Goal: Task Accomplishment & Management: Manage account settings

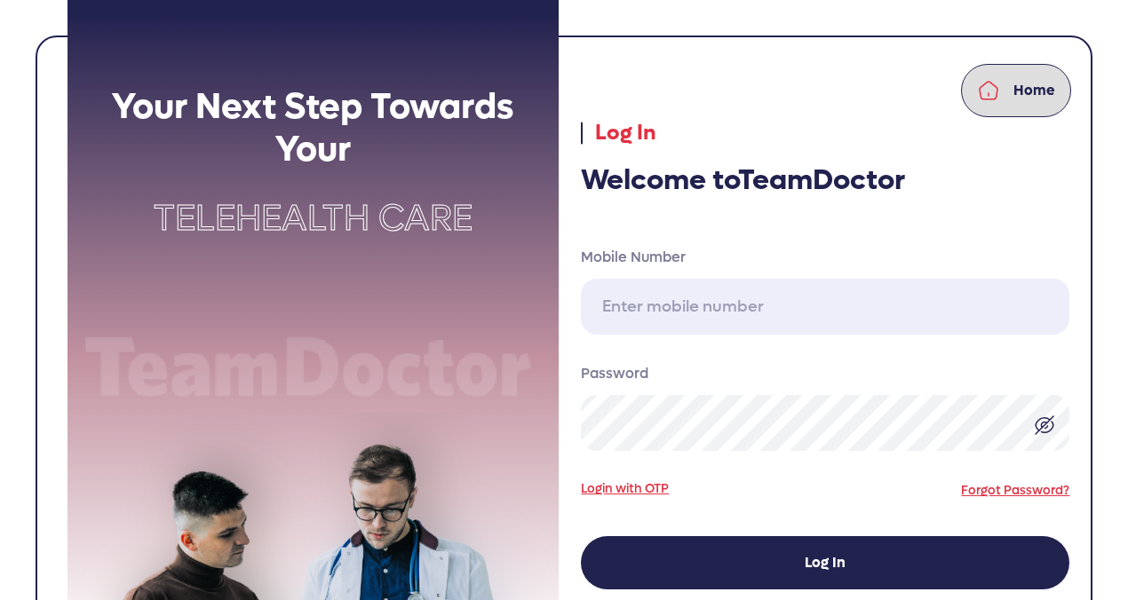
click at [1009, 91] on link "Home" at bounding box center [1016, 90] width 110 height 53
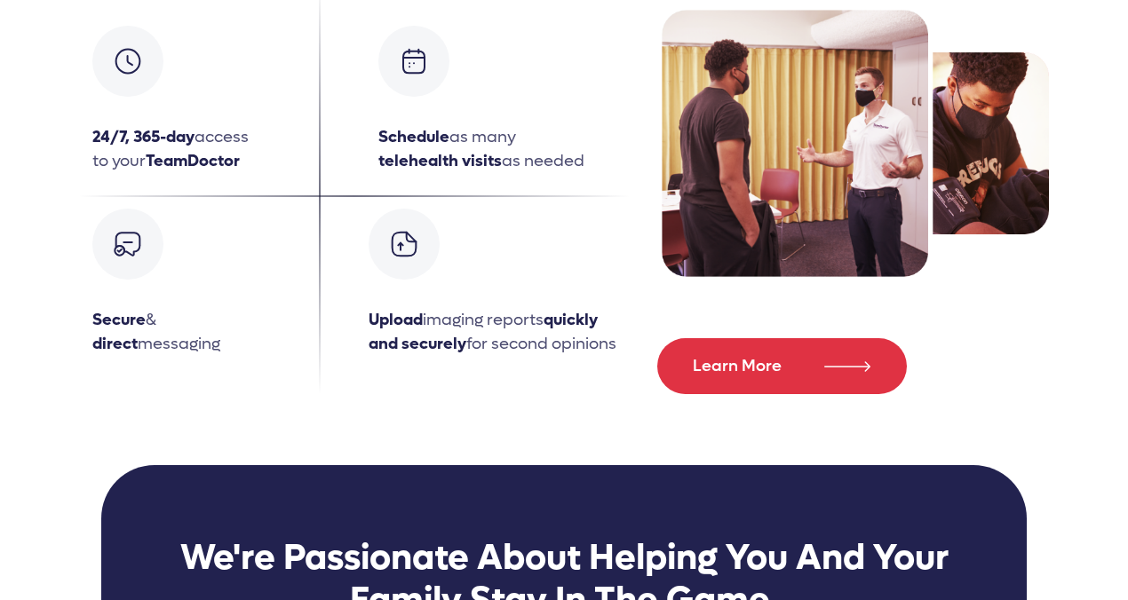
scroll to position [2027, 0]
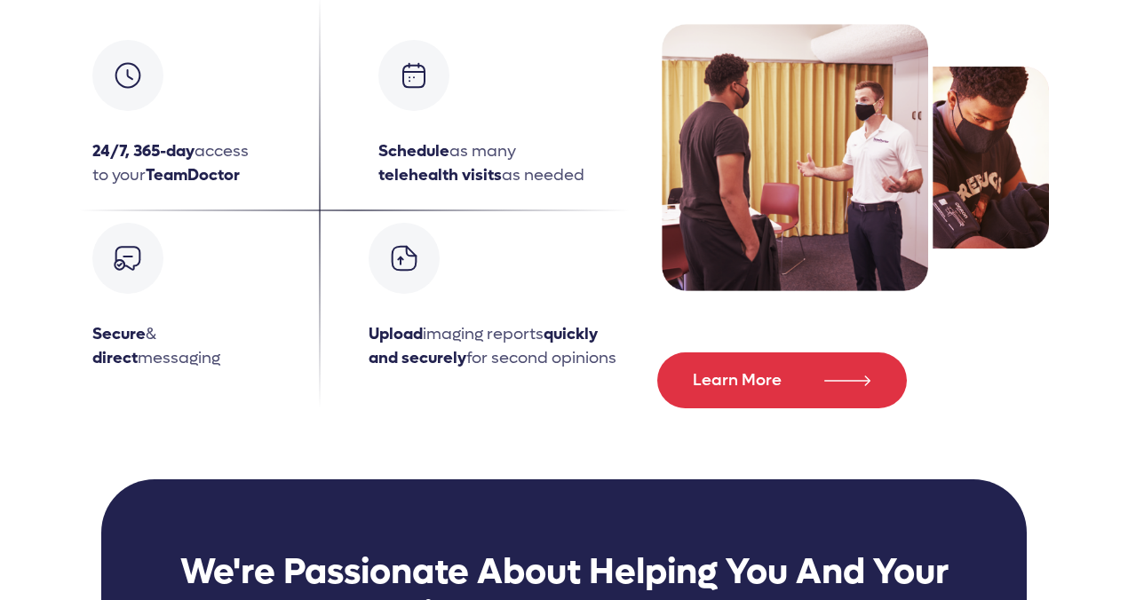
click at [126, 262] on img at bounding box center [128, 258] width 28 height 28
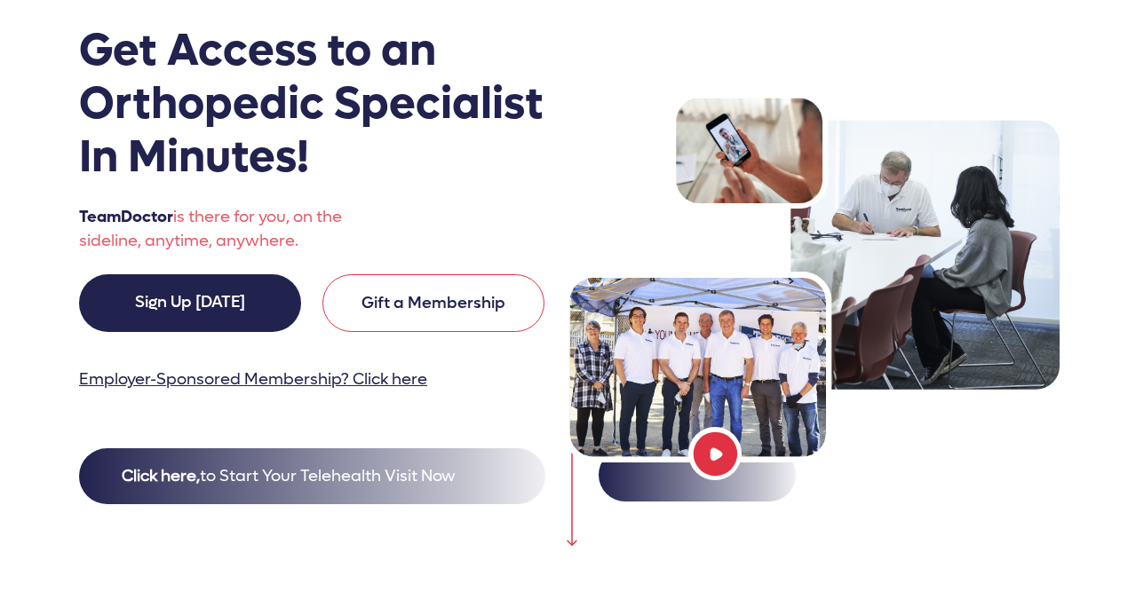
scroll to position [0, 0]
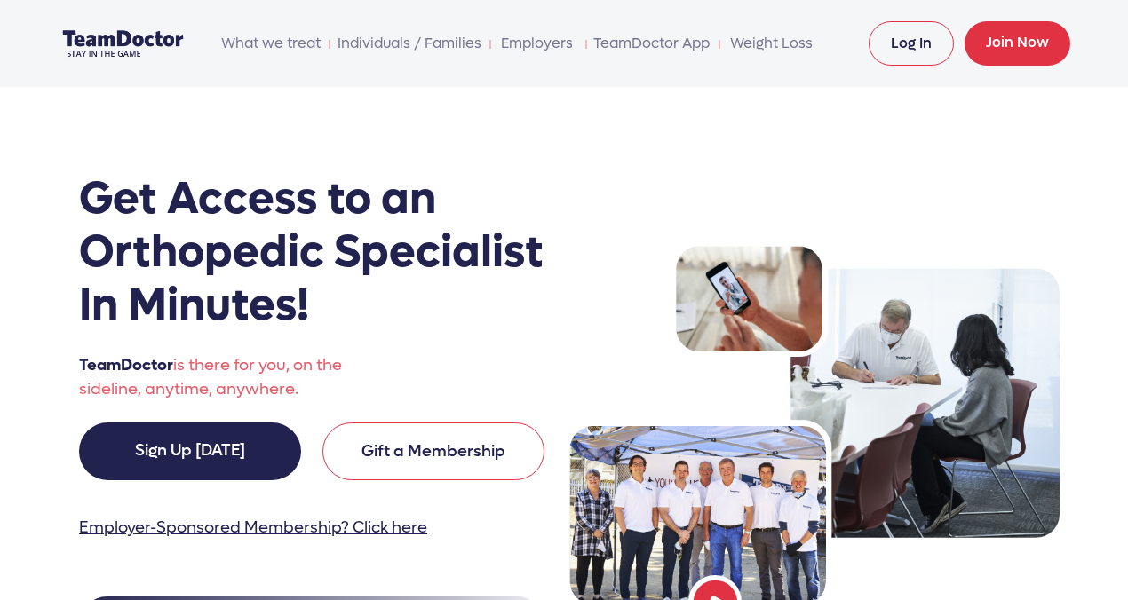
click at [908, 46] on link "Log In" at bounding box center [911, 43] width 85 height 44
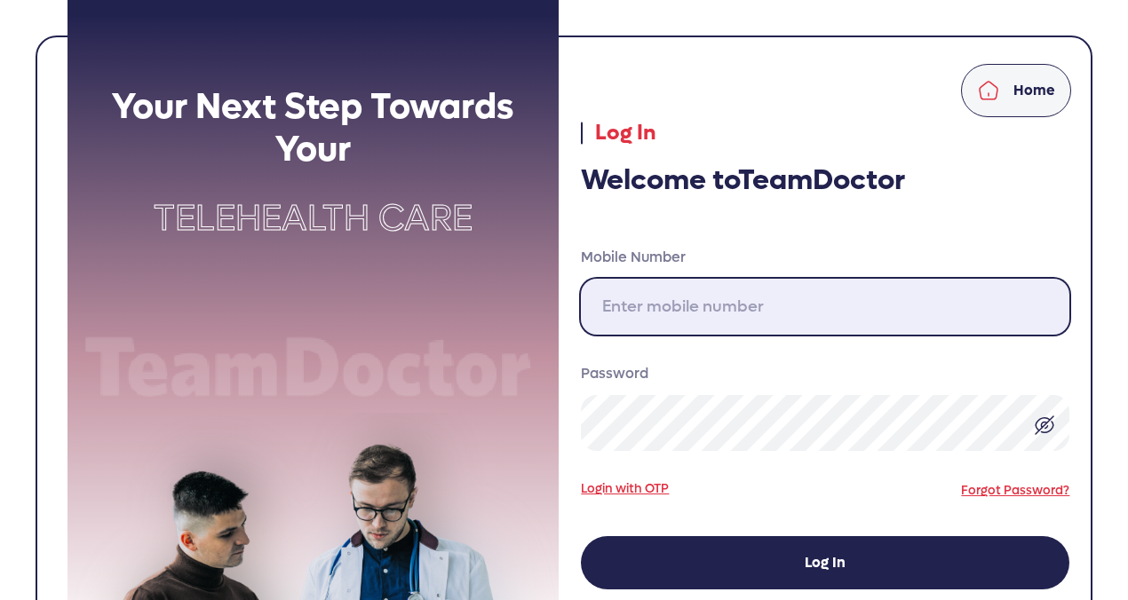
click at [640, 318] on input "Mobile Number" at bounding box center [825, 307] width 488 height 56
type input "[PHONE_NUMBER]"
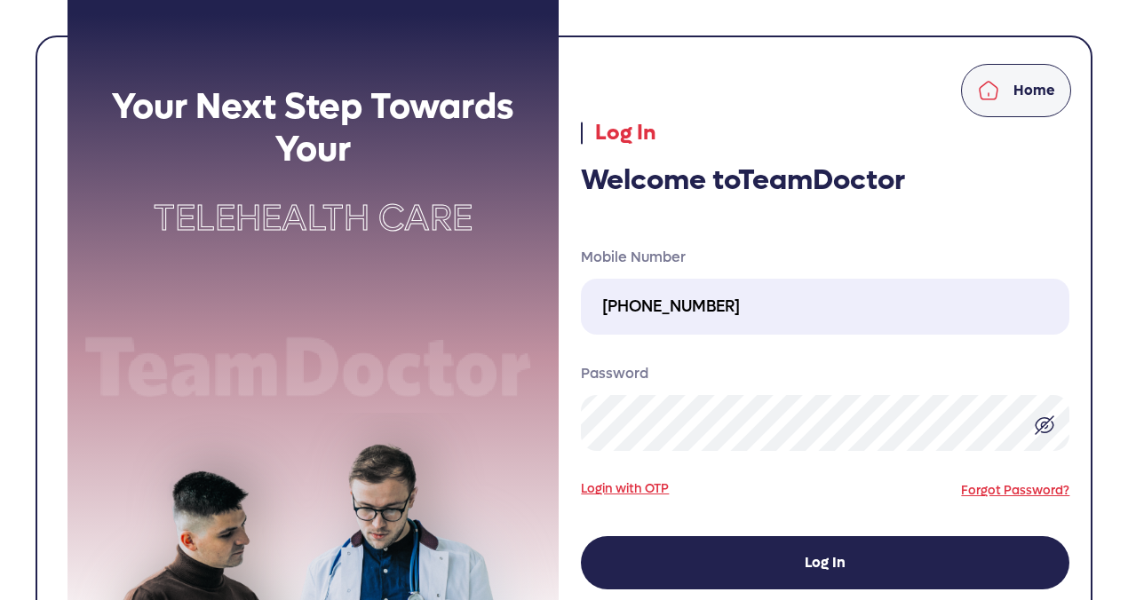
click at [1047, 421] on img at bounding box center [1044, 425] width 21 height 21
click at [1046, 426] on img at bounding box center [1044, 425] width 21 height 21
click at [1050, 428] on img at bounding box center [1044, 425] width 21 height 21
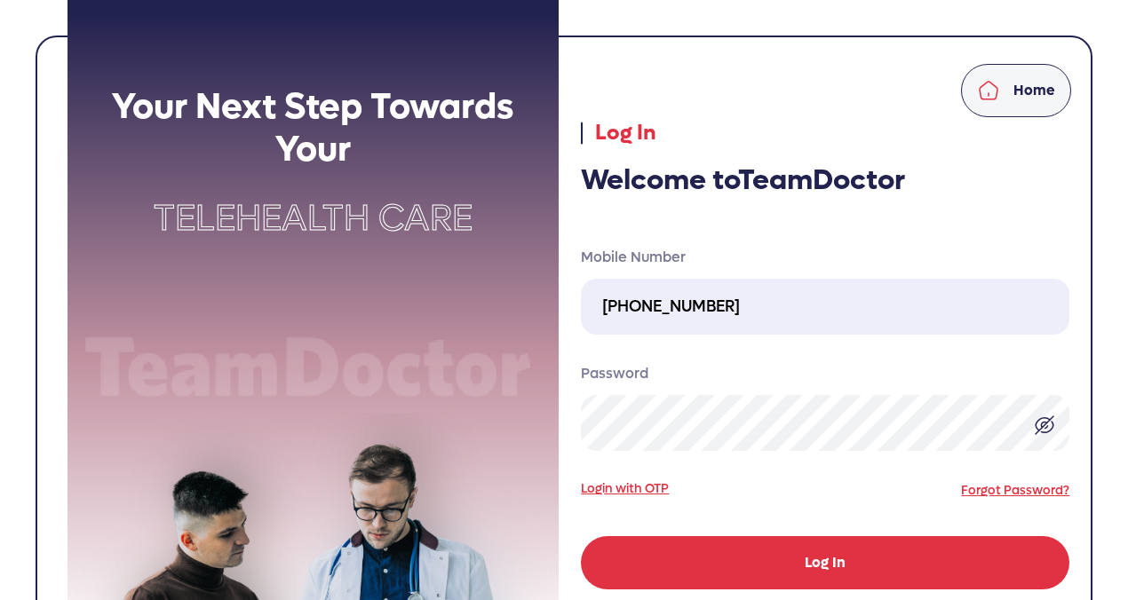
click at [813, 568] on button "Log In" at bounding box center [825, 562] width 488 height 53
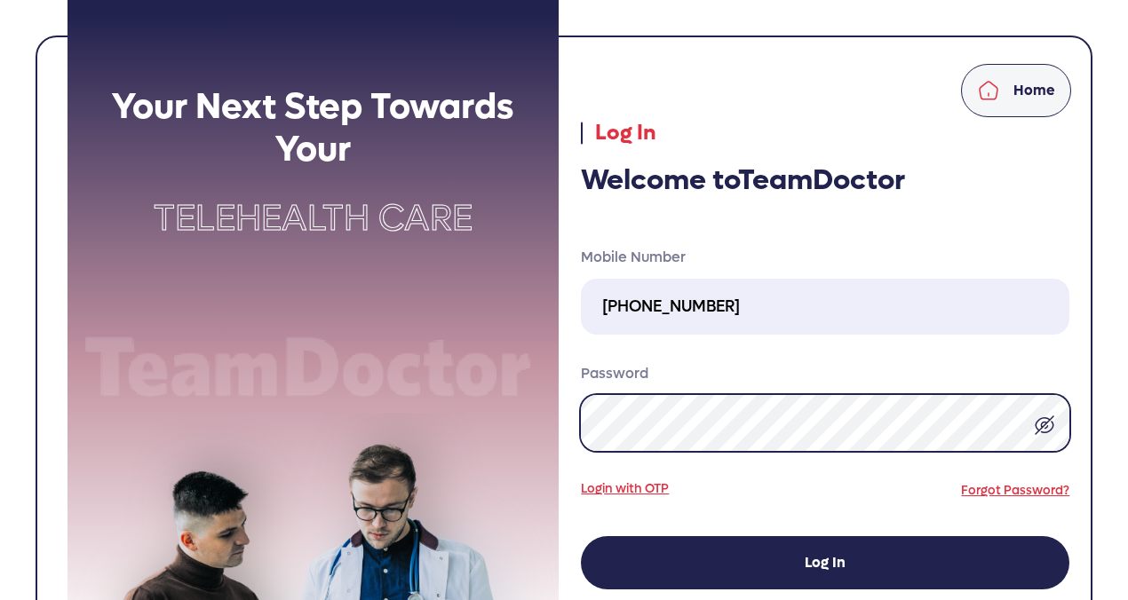
click at [567, 426] on div "Your Next Step Towards Your Telehealth Care Home Log In Welcome to TeamDoctor M…" at bounding box center [570, 359] width 1026 height 719
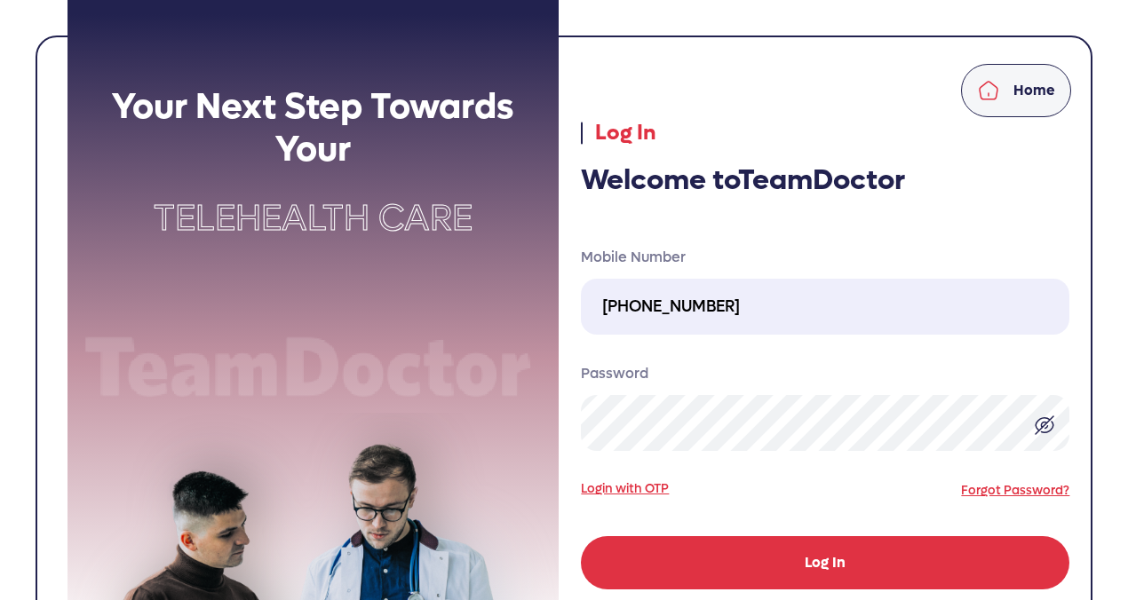
click at [789, 562] on button "Log In" at bounding box center [825, 562] width 488 height 53
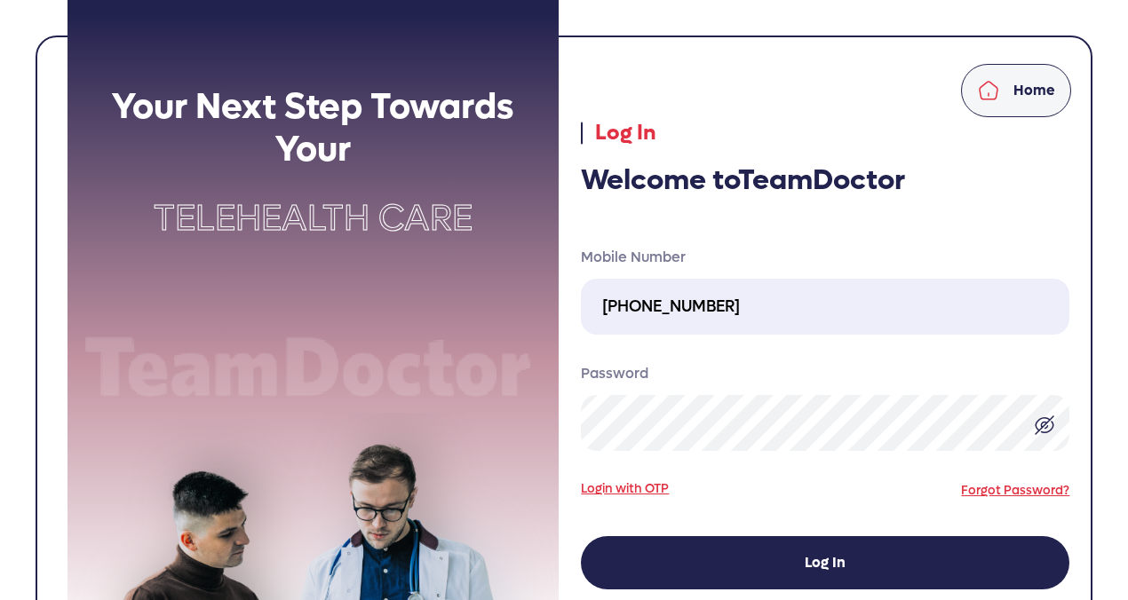
click at [1045, 429] on img at bounding box center [1044, 425] width 21 height 21
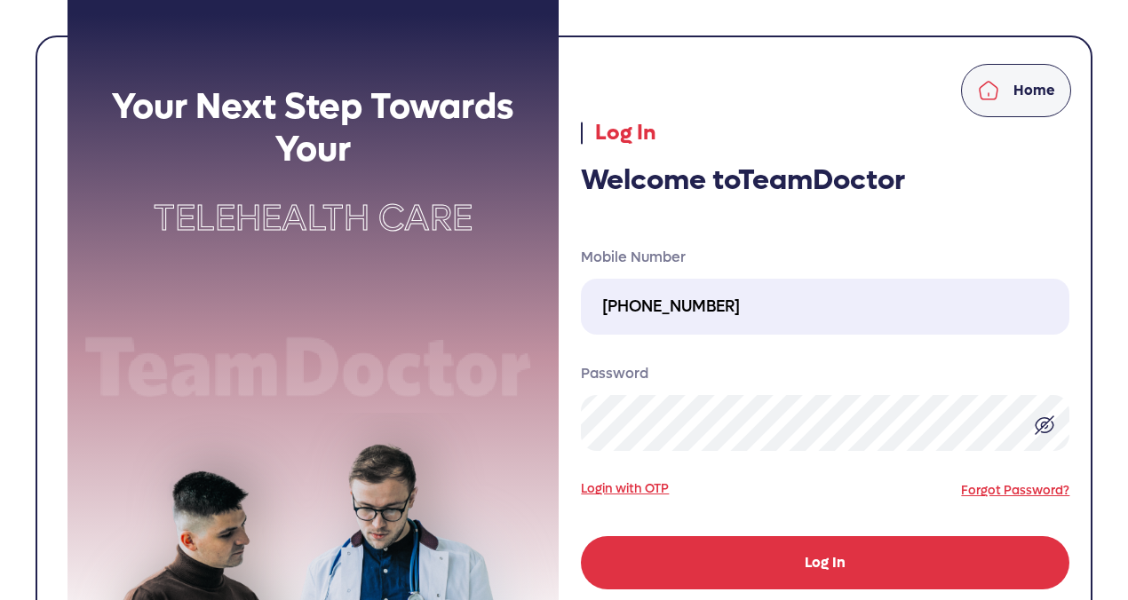
click at [899, 569] on button "Log In" at bounding box center [825, 562] width 488 height 53
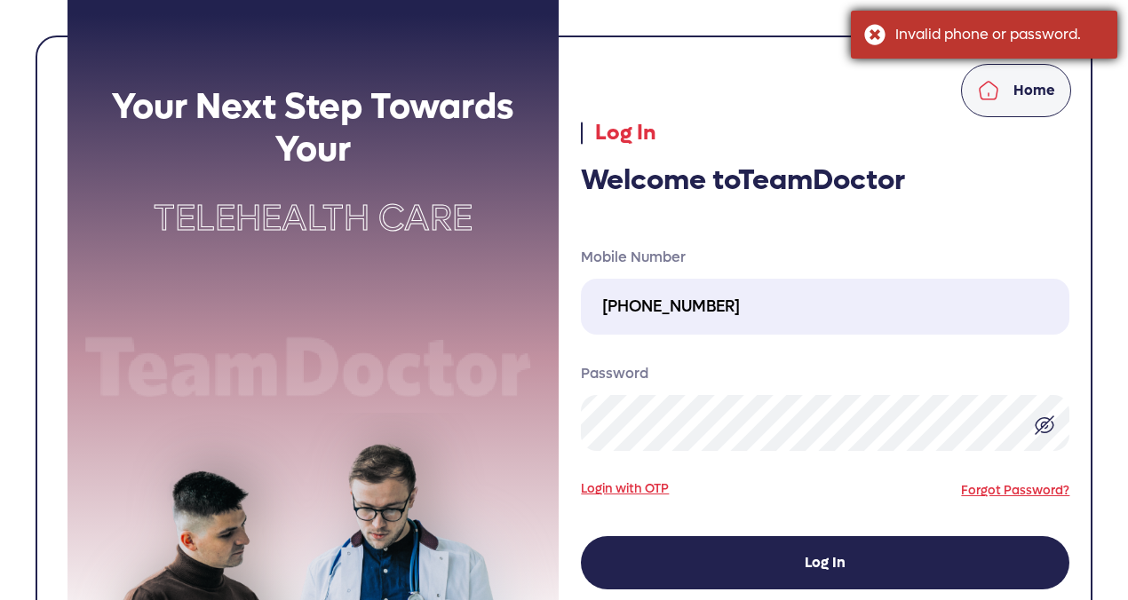
click at [874, 29] on div "Invalid phone or password." at bounding box center [984, 35] width 266 height 48
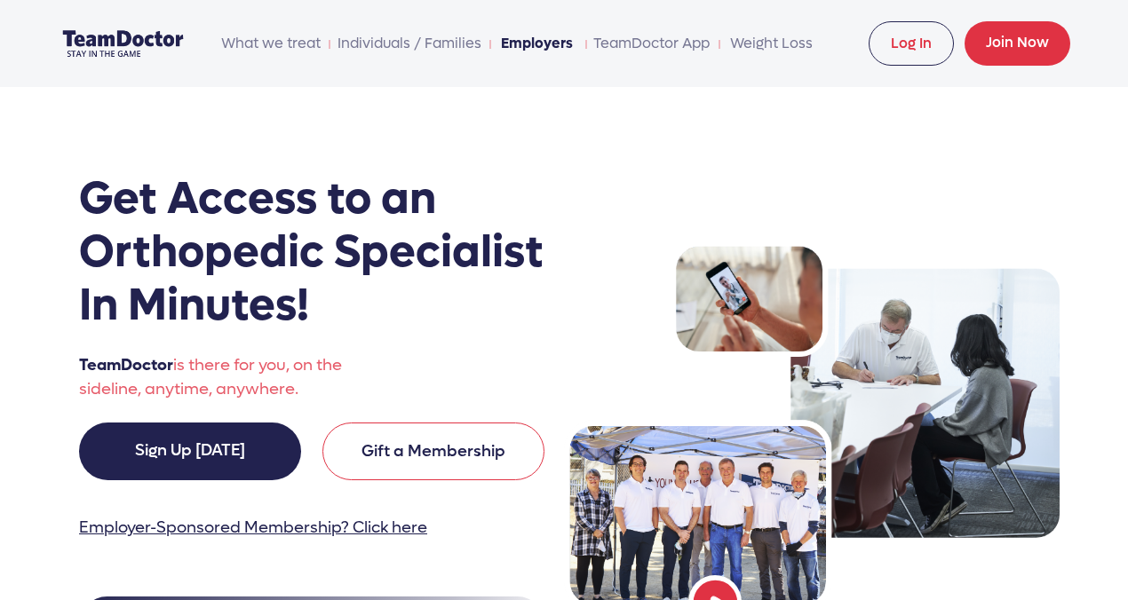
click at [531, 49] on link "Employers" at bounding box center [537, 44] width 82 height 36
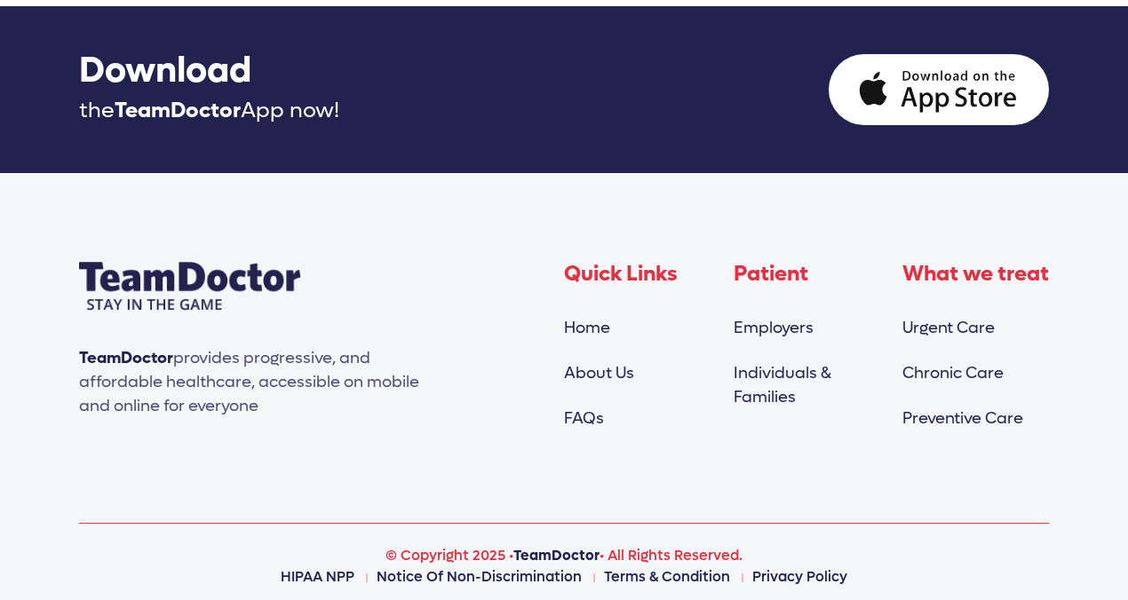
scroll to position [3628, 0]
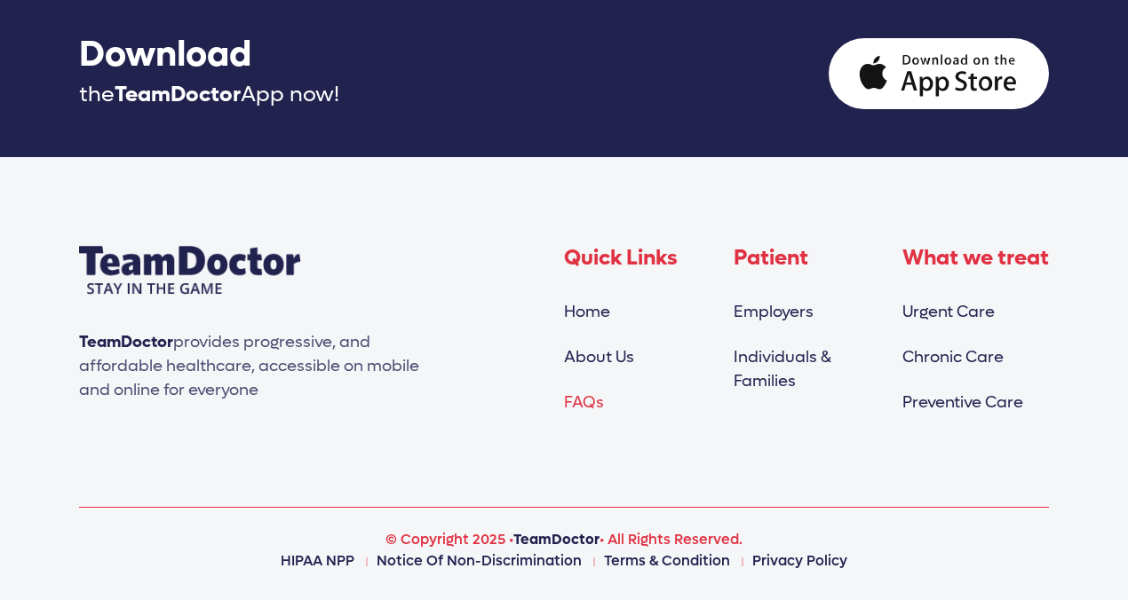
click at [584, 403] on link "FAQs" at bounding box center [584, 403] width 40 height 20
